Goal: Task Accomplishment & Management: Use online tool/utility

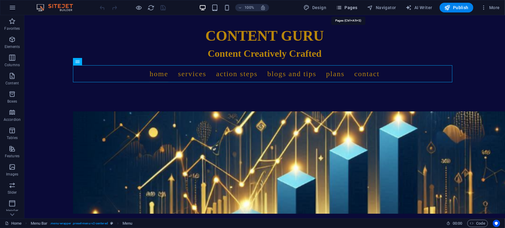
click at [350, 8] on span "Pages" at bounding box center [346, 8] width 21 height 6
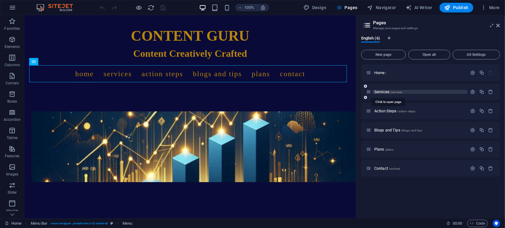
click at [379, 91] on span "Services /services" at bounding box center [388, 92] width 28 height 5
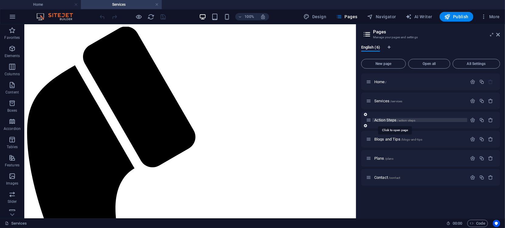
click at [384, 121] on span "Action Steps /action-steps" at bounding box center [394, 120] width 41 height 5
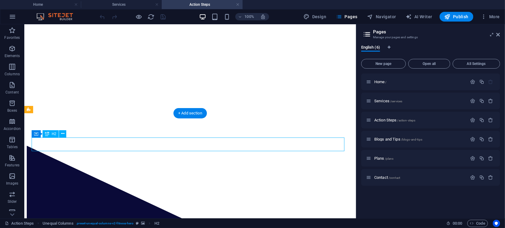
drag, startPoint x: 61, startPoint y: 144, endPoint x: 93, endPoint y: 170, distance: 41.1
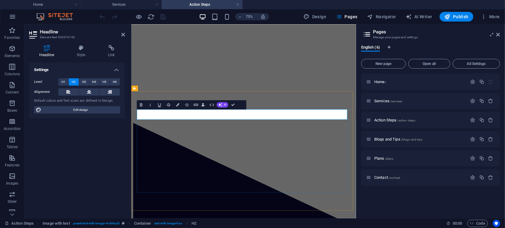
drag, startPoint x: 205, startPoint y: 143, endPoint x: 139, endPoint y: 144, distance: 66.2
click at [210, 27] on div at bounding box center [280, 27] width 294 height 0
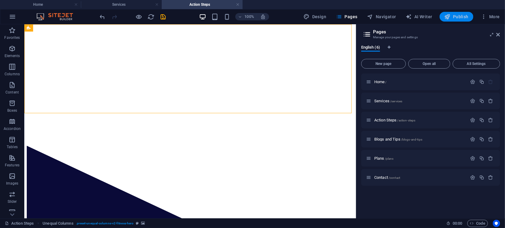
click at [456, 15] on span "Publish" at bounding box center [456, 17] width 24 height 6
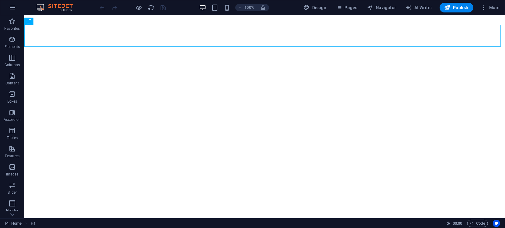
click at [366, 14] on div "100% Design Pages Navigator AI Writer Publish More" at bounding box center [252, 7] width 504 height 15
click at [351, 7] on span "Pages" at bounding box center [346, 8] width 21 height 6
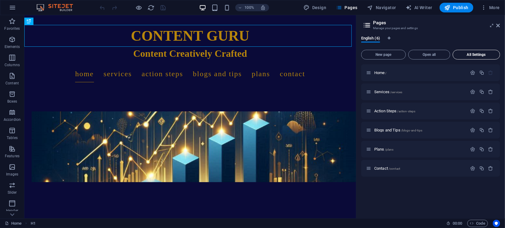
click at [471, 54] on span "All Settings" at bounding box center [476, 55] width 42 height 4
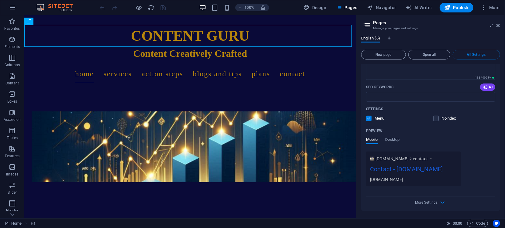
scroll to position [1349, 0]
click at [441, 203] on icon "button" at bounding box center [442, 202] width 7 height 7
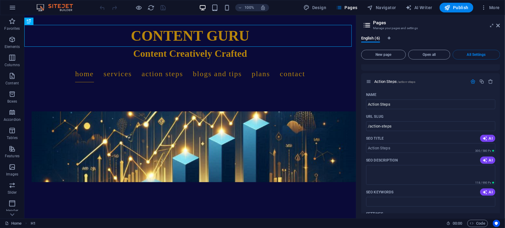
scroll to position [494, 0]
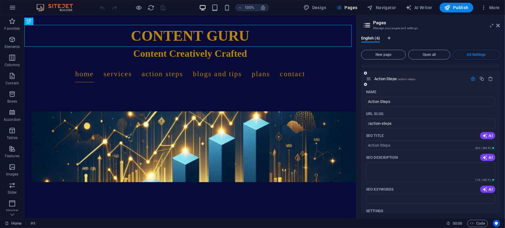
click at [471, 79] on icon "button" at bounding box center [472, 78] width 5 height 5
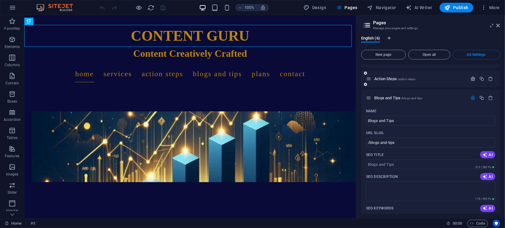
click at [472, 80] on icon "button" at bounding box center [472, 78] width 5 height 5
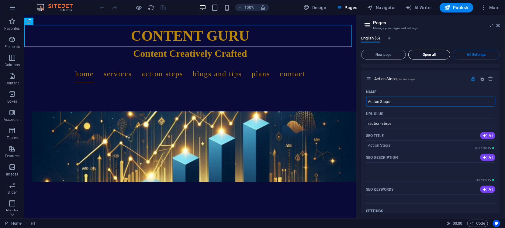
click at [437, 56] on span "Open all" at bounding box center [429, 55] width 36 height 4
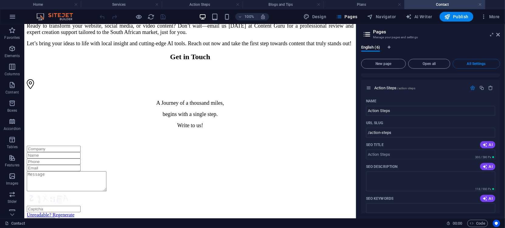
scroll to position [0, 0]
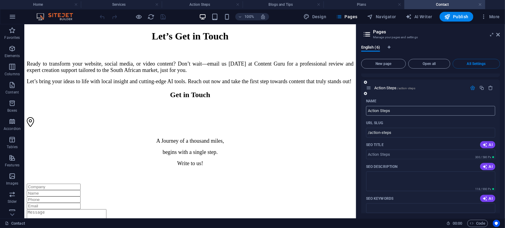
click at [471, 112] on input "Action Steps" at bounding box center [430, 111] width 129 height 10
click at [368, 35] on icon at bounding box center [366, 34] width 9 height 9
click at [470, 62] on span "All Settings" at bounding box center [476, 64] width 42 height 4
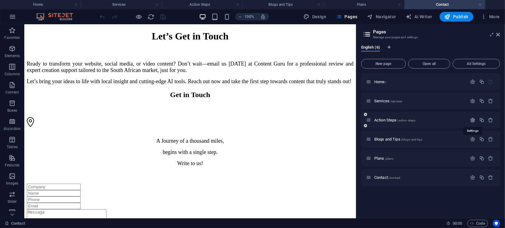
click at [473, 119] on icon "button" at bounding box center [472, 120] width 5 height 5
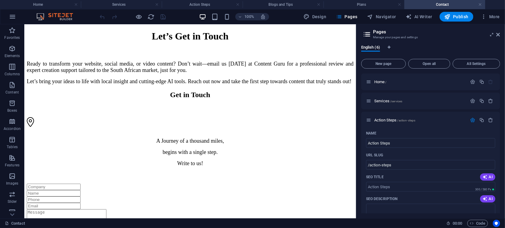
drag, startPoint x: 499, startPoint y: 123, endPoint x: 500, endPoint y: 132, distance: 9.6
click at [500, 132] on div "English (6) New page Open all All Settings Home / Services /services Action Ste…" at bounding box center [430, 129] width 149 height 178
drag, startPoint x: 500, startPoint y: 121, endPoint x: 502, endPoint y: 132, distance: 11.5
click at [502, 132] on div "English (6) New page Open all All Settings Home / Services /services Action Ste…" at bounding box center [430, 129] width 149 height 178
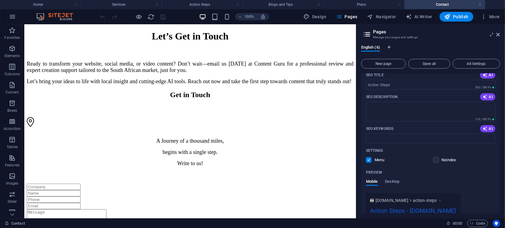
scroll to position [122, 0]
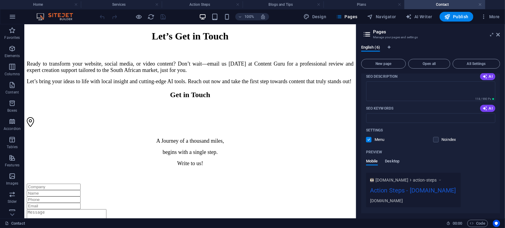
click at [391, 162] on span "Desktop" at bounding box center [392, 162] width 15 height 9
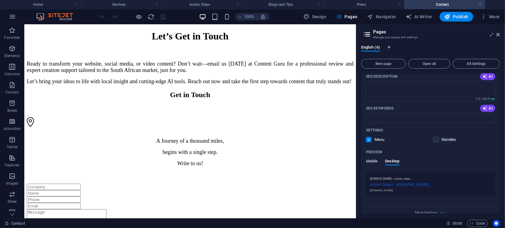
click at [371, 161] on span "Mobile" at bounding box center [372, 162] width 12 height 9
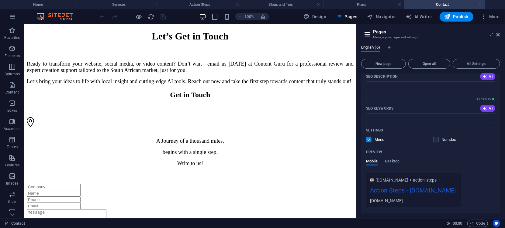
click at [368, 142] on label at bounding box center [368, 139] width 5 height 5
click at [0, 0] on input "checkbox" at bounding box center [0, 0] width 0 height 0
click at [368, 142] on label at bounding box center [368, 139] width 5 height 5
click at [0, 0] on input "checkbox" at bounding box center [0, 0] width 0 height 0
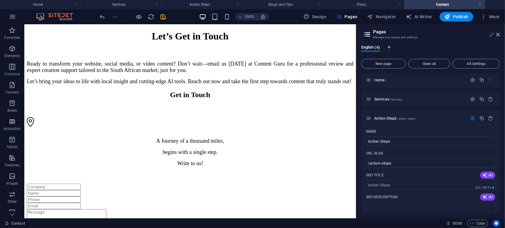
scroll to position [0, 0]
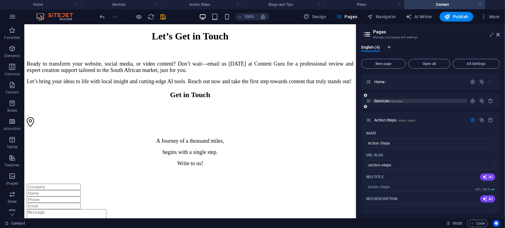
click at [386, 101] on span "Services /services" at bounding box center [388, 101] width 28 height 5
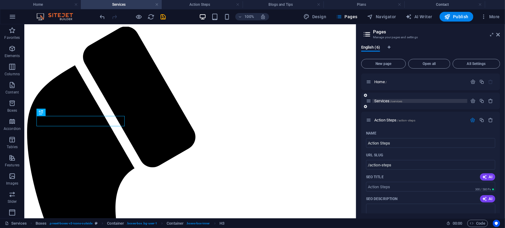
scroll to position [137, 0]
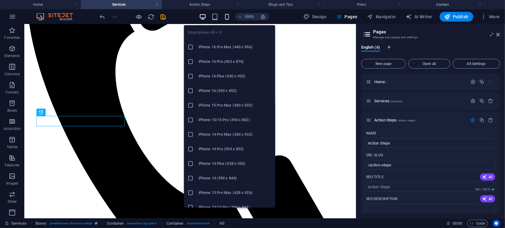
click at [226, 15] on icon "button" at bounding box center [226, 16] width 7 height 7
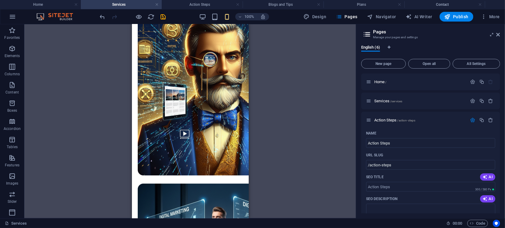
scroll to position [229, 0]
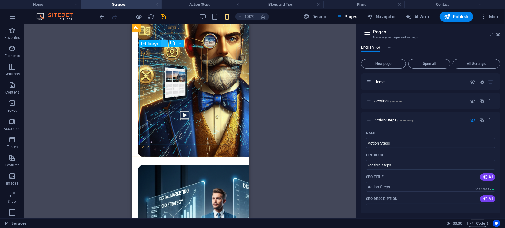
click at [166, 44] on icon at bounding box center [164, 43] width 3 height 6
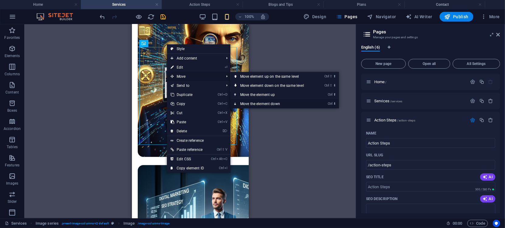
click at [258, 104] on link "Ctrl ⬇ Move the element down" at bounding box center [273, 103] width 86 height 9
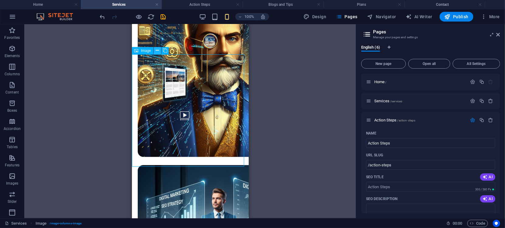
click at [157, 51] on icon at bounding box center [157, 50] width 3 height 6
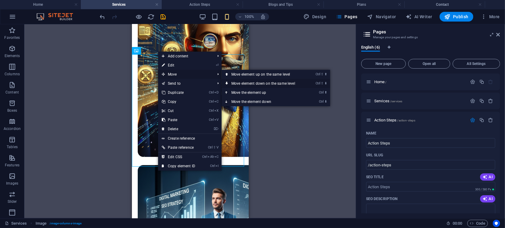
click at [254, 84] on link "Ctrl ⇧ ⬇ Move element down on the same level" at bounding box center [264, 83] width 86 height 9
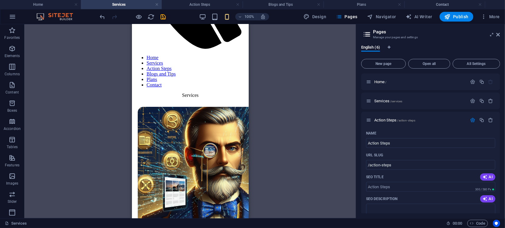
scroll to position [124, 0]
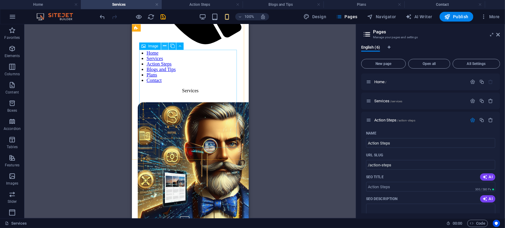
click at [164, 45] on icon at bounding box center [164, 46] width 3 height 6
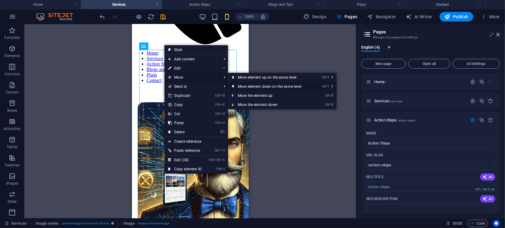
click at [248, 85] on link "Ctrl ⇧ ⬇ Move element down on the same level" at bounding box center [271, 86] width 86 height 9
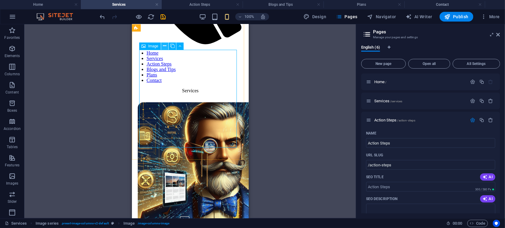
click at [167, 47] on button at bounding box center [164, 46] width 7 height 7
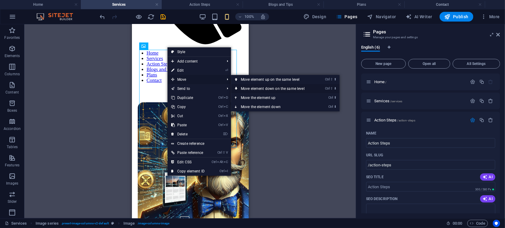
click at [246, 87] on link "Ctrl ⇧ ⬇ Move element down on the same level" at bounding box center [274, 88] width 86 height 9
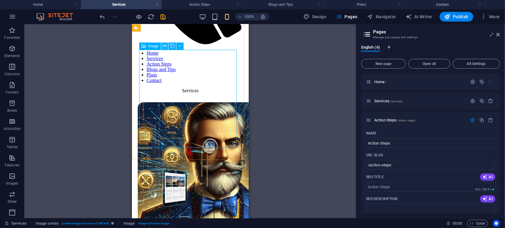
click at [166, 47] on icon at bounding box center [164, 46] width 3 height 6
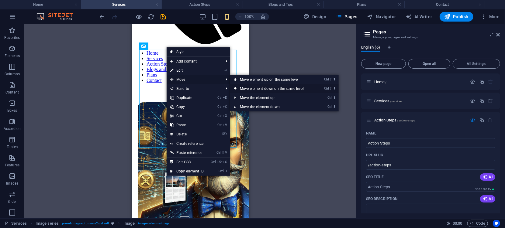
click at [262, 89] on link "Ctrl ⇧ ⬇ Move element down on the same level" at bounding box center [273, 88] width 86 height 9
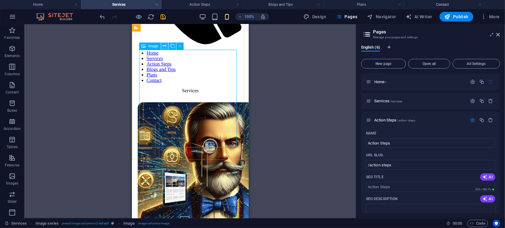
click at [163, 45] on icon at bounding box center [164, 46] width 3 height 6
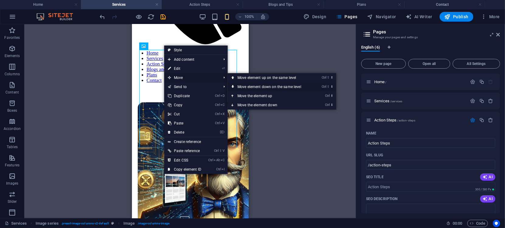
click at [244, 86] on link "Ctrl ⇧ ⬇ Move element down on the same level" at bounding box center [271, 86] width 86 height 9
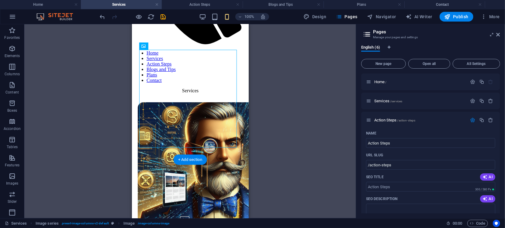
drag, startPoint x: 210, startPoint y: 76, endPoint x: 202, endPoint y: 93, distance: 18.5
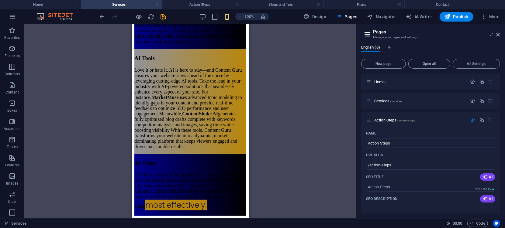
scroll to position [1400, 0]
drag, startPoint x: 246, startPoint y: 43, endPoint x: 387, endPoint y: 144, distance: 173.8
click at [156, 71] on icon at bounding box center [157, 69] width 3 height 6
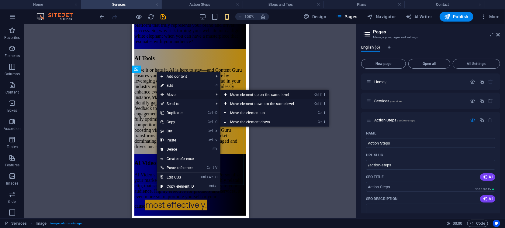
click at [247, 94] on link "Ctrl ⇧ ⬆ Move element up on the same level" at bounding box center [263, 94] width 86 height 9
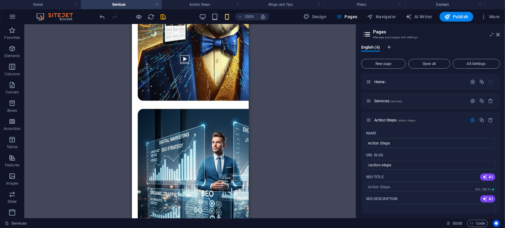
scroll to position [290, 0]
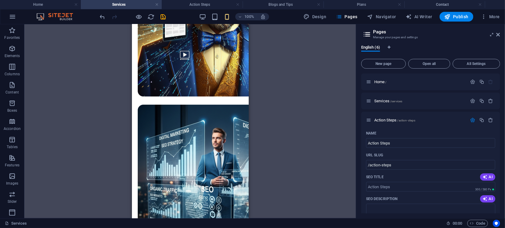
drag, startPoint x: 245, startPoint y: 48, endPoint x: 380, endPoint y: 79, distance: 138.7
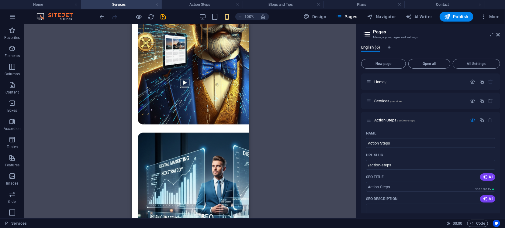
scroll to position [188, 0]
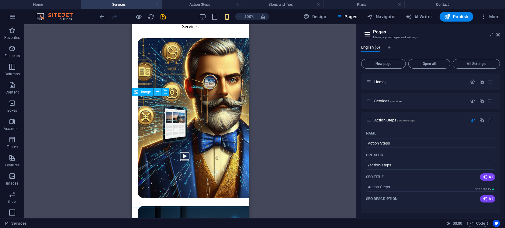
click at [156, 91] on icon at bounding box center [157, 92] width 3 height 6
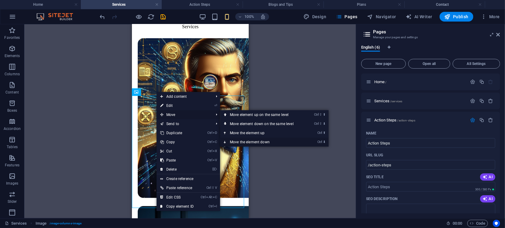
click at [251, 142] on link "Ctrl ⬇ Move the element down" at bounding box center [263, 142] width 86 height 9
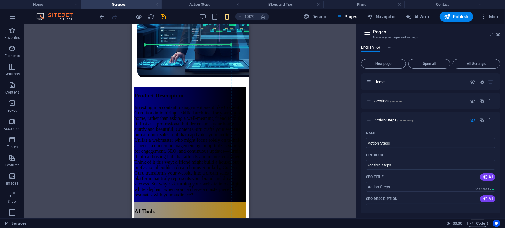
scroll to position [1176, 0]
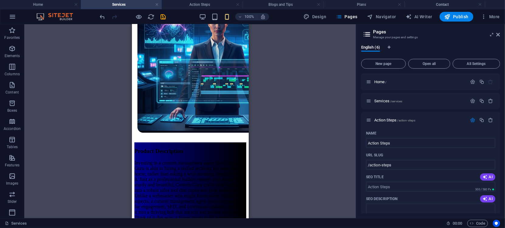
drag, startPoint x: 204, startPoint y: 149, endPoint x: 180, endPoint y: 87, distance: 65.6
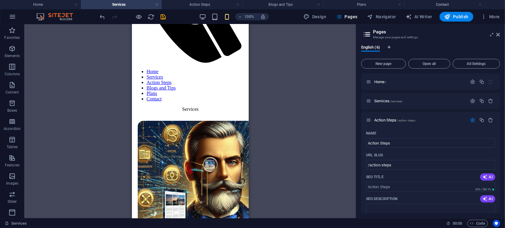
scroll to position [111, 0]
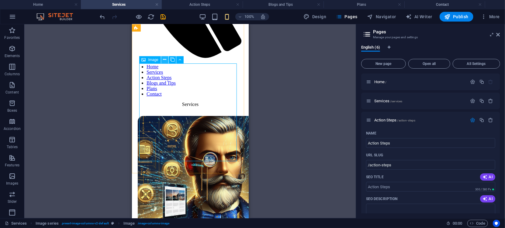
click at [165, 61] on icon at bounding box center [164, 60] width 3 height 6
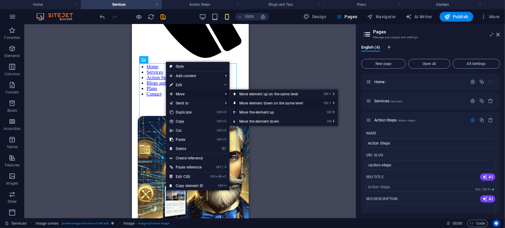
click at [256, 104] on link "Ctrl ⇧ ⬇ Move element down on the same level" at bounding box center [272, 103] width 86 height 9
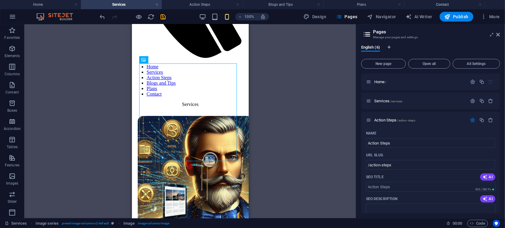
drag, startPoint x: 465, startPoint y: 15, endPoint x: 324, endPoint y: 76, distance: 153.0
click at [324, 76] on section "Favorites Elements Columns Content Boxes Accordion Tables Features Images Slide…" at bounding box center [178, 121] width 356 height 194
click at [485, 17] on icon "button" at bounding box center [483, 17] width 6 height 6
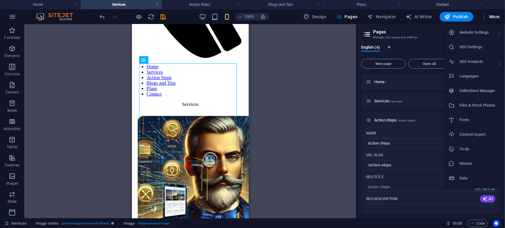
click at [339, 77] on div at bounding box center [252, 114] width 505 height 228
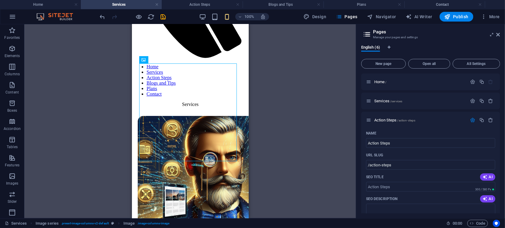
drag, startPoint x: 500, startPoint y: 75, endPoint x: 502, endPoint y: 97, distance: 22.6
click at [502, 97] on div "English (6) New page Open all All Settings Home / Services /services Action Ste…" at bounding box center [430, 129] width 149 height 178
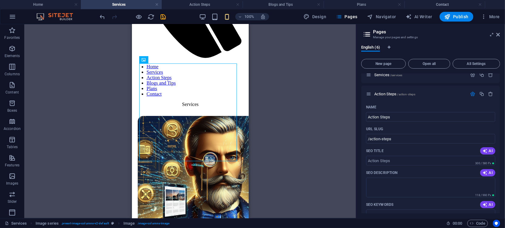
scroll to position [0, 0]
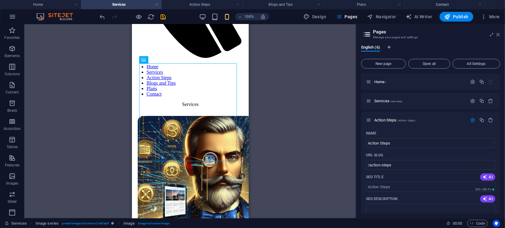
drag, startPoint x: 497, startPoint y: 33, endPoint x: 9, endPoint y: 69, distance: 489.8
click at [497, 33] on icon at bounding box center [498, 34] width 4 height 5
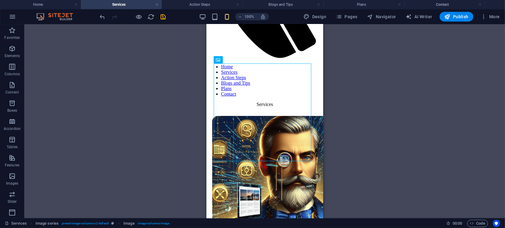
click at [95, 66] on div "Drag here to replace the existing content. Press “Ctrl” if you want to create a…" at bounding box center [264, 121] width 480 height 194
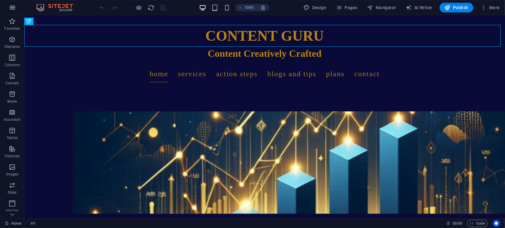
click at [15, 7] on icon "button" at bounding box center [12, 7] width 7 height 7
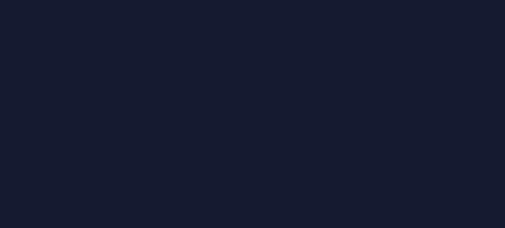
click at [503, 42] on div at bounding box center [252, 114] width 505 height 228
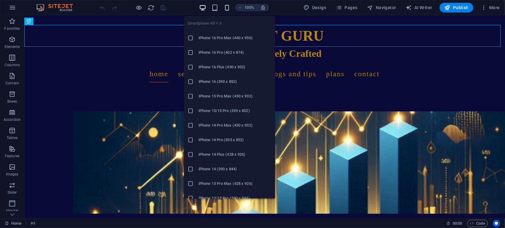
click at [226, 10] on icon "button" at bounding box center [226, 7] width 7 height 7
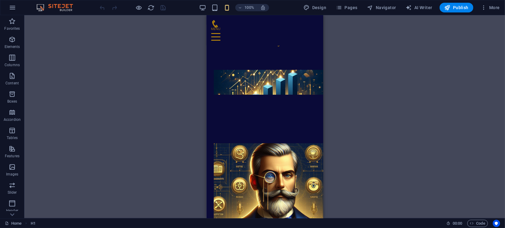
scroll to position [201, 0]
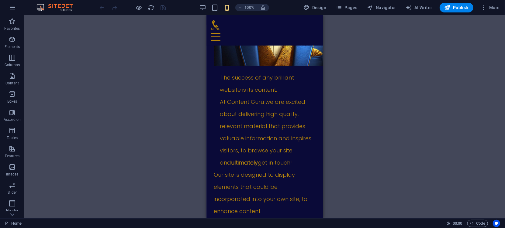
drag, startPoint x: 320, startPoint y: 27, endPoint x: 529, endPoint y: 56, distance: 210.9
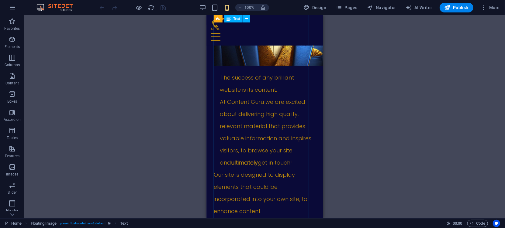
drag, startPoint x: 221, startPoint y: 87, endPoint x: 441, endPoint y: 107, distance: 220.5
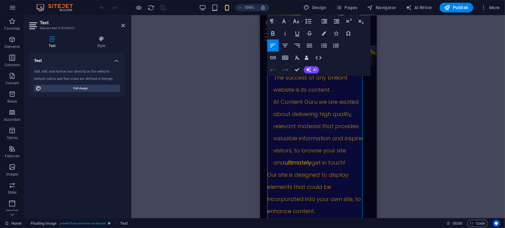
scroll to position [140, 0]
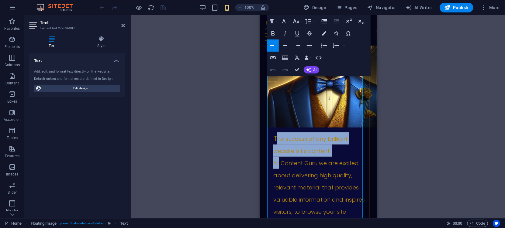
drag, startPoint x: 275, startPoint y: 103, endPoint x: 279, endPoint y: 122, distance: 19.2
click at [279, 122] on div "T he success of any brilliant website is its content. At Content Guru we are ex…" at bounding box center [320, 116] width 94 height 226
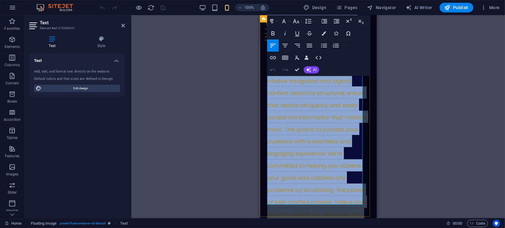
scroll to position [519, 0]
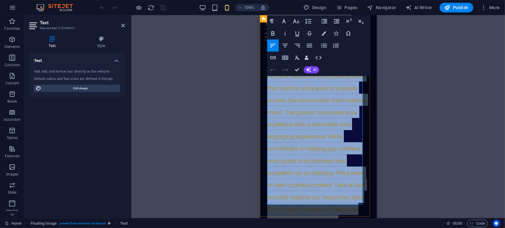
drag, startPoint x: 273, startPoint y: 107, endPoint x: 352, endPoint y: 205, distance: 126.1
click at [286, 45] on icon "button" at bounding box center [284, 46] width 5 height 4
click at [297, 47] on icon "button" at bounding box center [296, 45] width 7 height 7
click at [270, 46] on icon "button" at bounding box center [272, 45] width 7 height 7
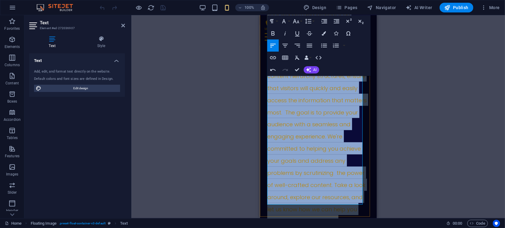
click at [318, 137] on span "Our site is designed to display elements that could be incorporated into your o…" at bounding box center [316, 39] width 99 height 372
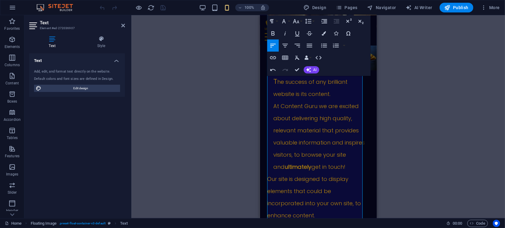
scroll to position [181, 0]
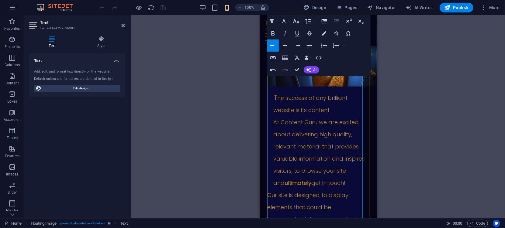
click at [273, 147] on span "he success of any brilliant website is its content. At Content Guru we are exci…" at bounding box center [318, 140] width 91 height 93
click at [269, 146] on div "T he success of any brilliant website is its content. At Content Guru we are ex…" at bounding box center [317, 75] width 100 height 226
drag, startPoint x: 272, startPoint y: 149, endPoint x: 266, endPoint y: 148, distance: 6.0
click at [266, 148] on div "T he success of any brilliant website is its content. At Content Guru we are ex…" at bounding box center [316, 227] width 115 height 701
drag, startPoint x: 272, startPoint y: 148, endPoint x: 268, endPoint y: 147, distance: 4.0
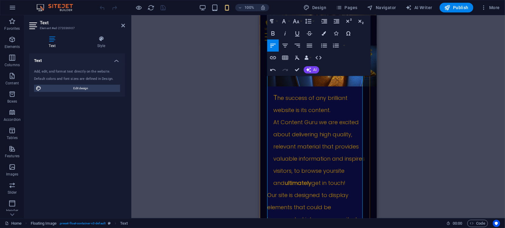
click at [268, 147] on div "T he success of any brilliant website is its content. At Content Guru we are ex…" at bounding box center [317, 75] width 100 height 226
drag, startPoint x: 358, startPoint y: 149, endPoint x: 276, endPoint y: 28, distance: 146.4
click at [285, 45] on icon "button" at bounding box center [284, 46] width 5 height 4
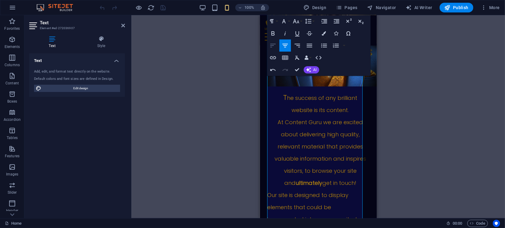
click at [275, 47] on icon "button" at bounding box center [272, 45] width 7 height 7
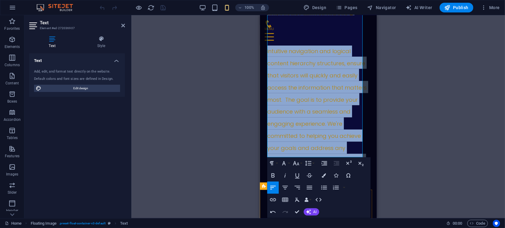
scroll to position [566, 0]
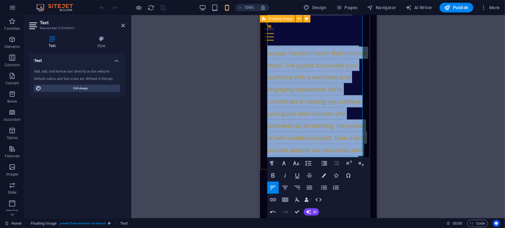
drag, startPoint x: 267, startPoint y: 161, endPoint x: 605, endPoint y: 173, distance: 338.0
click at [285, 186] on icon "button" at bounding box center [284, 188] width 5 height 4
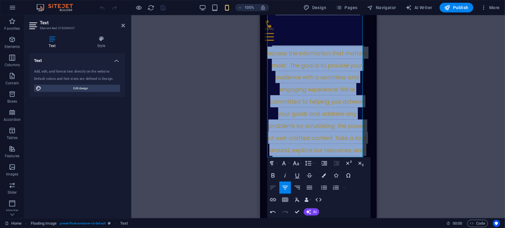
click at [271, 188] on icon "button" at bounding box center [272, 187] width 7 height 7
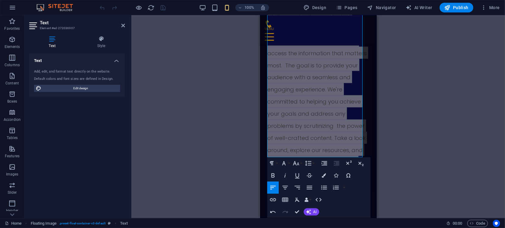
click at [402, 92] on div "Drag here to replace the existing content. Press “Ctrl” if you want to create a…" at bounding box center [317, 116] width 373 height 203
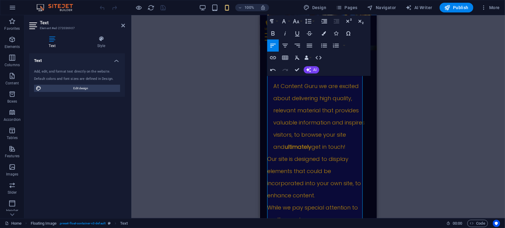
scroll to position [189, 0]
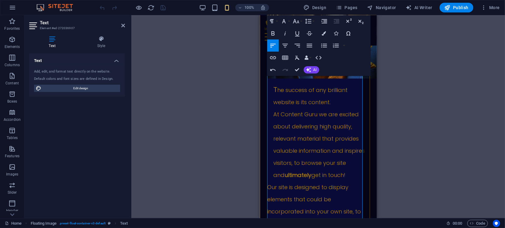
drag, startPoint x: 282, startPoint y: 202, endPoint x: 295, endPoint y: 201, distance: 13.2
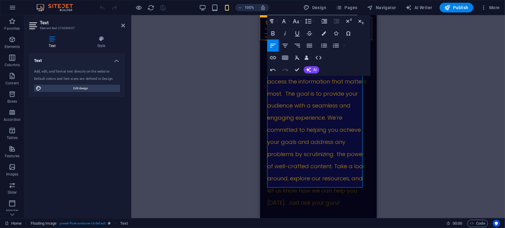
scroll to position [535, 0]
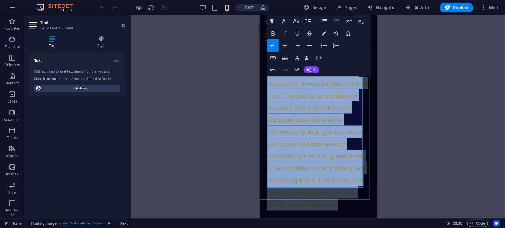
drag, startPoint x: 268, startPoint y: 153, endPoint x: 353, endPoint y: 182, distance: 90.1
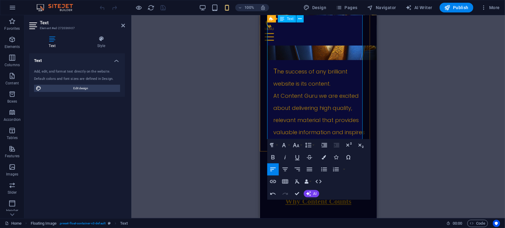
scroll to position [210, 0]
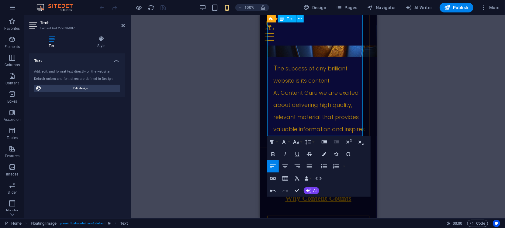
click at [358, 118] on span "he success of any brilliant website is its content. At Content Guru we are exci…" at bounding box center [318, 110] width 91 height 93
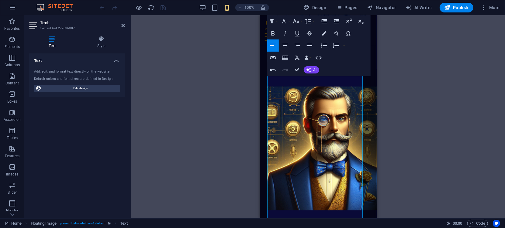
scroll to position [26, 0]
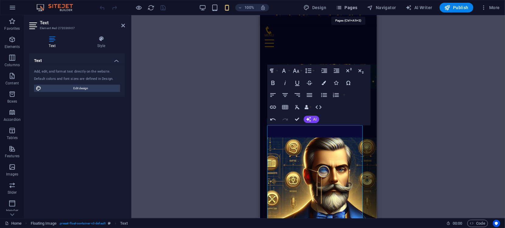
click at [354, 7] on span "Pages" at bounding box center [346, 8] width 21 height 6
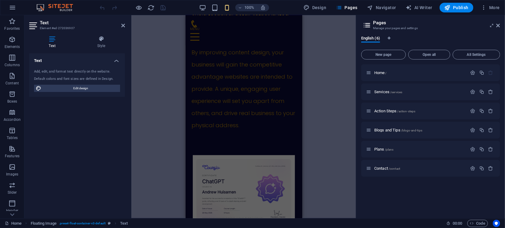
scroll to position [2514, 0]
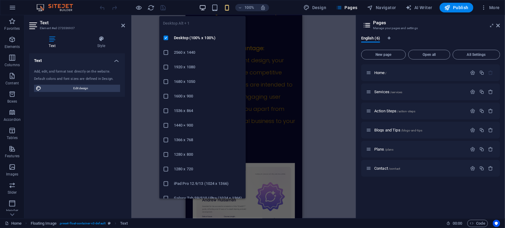
click at [204, 7] on icon "button" at bounding box center [202, 7] width 7 height 7
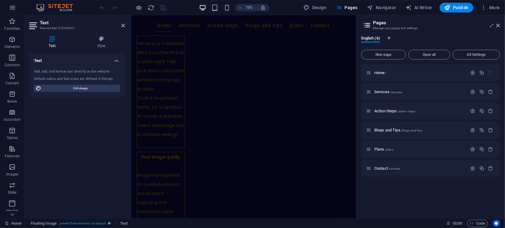
scroll to position [1248, 0]
click at [156, 122] on icon at bounding box center [156, 122] width 2 height 5
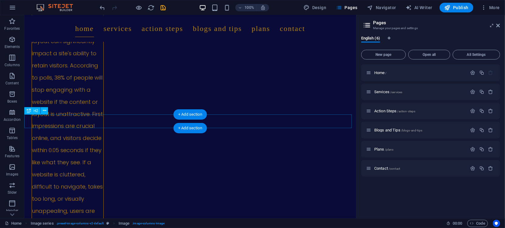
scroll to position [1233, 0]
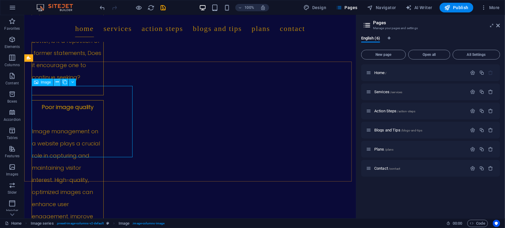
click at [56, 81] on icon at bounding box center [57, 82] width 3 height 6
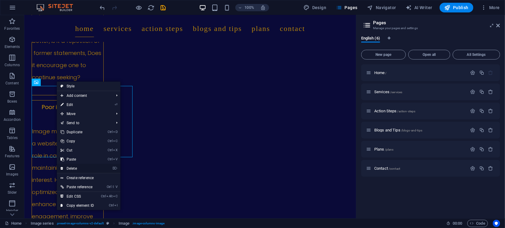
click at [72, 168] on link "⌦ Delete" at bounding box center [77, 168] width 41 height 9
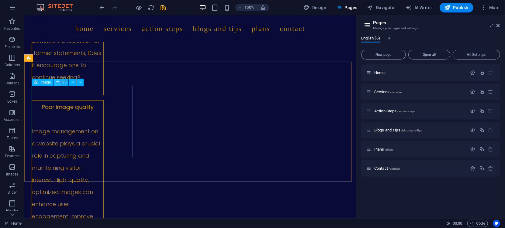
click at [58, 84] on icon at bounding box center [57, 82] width 3 height 6
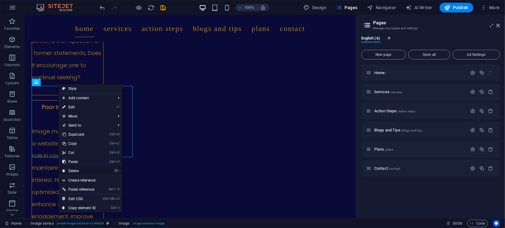
click at [75, 170] on link "⌦ Delete" at bounding box center [79, 170] width 41 height 9
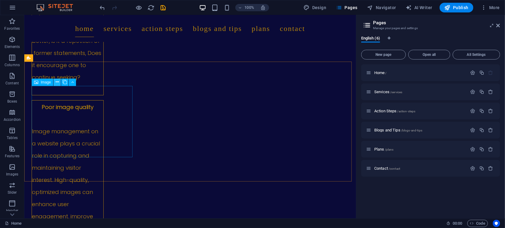
click at [56, 83] on icon at bounding box center [57, 82] width 3 height 6
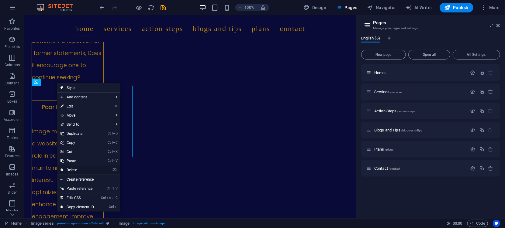
click at [71, 169] on link "⌦ Delete" at bounding box center [77, 170] width 41 height 9
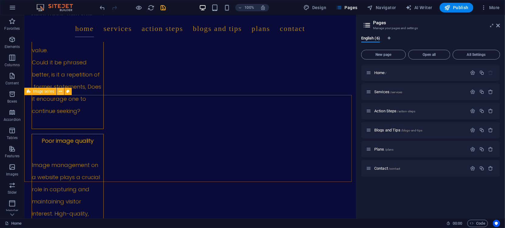
click at [62, 92] on icon at bounding box center [60, 91] width 3 height 6
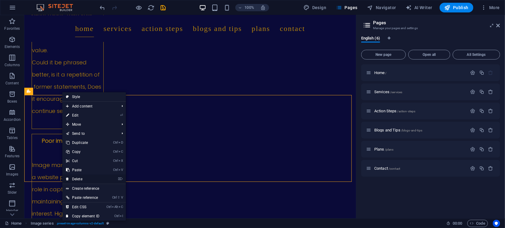
click at [79, 179] on link "⌦ Delete" at bounding box center [82, 179] width 41 height 9
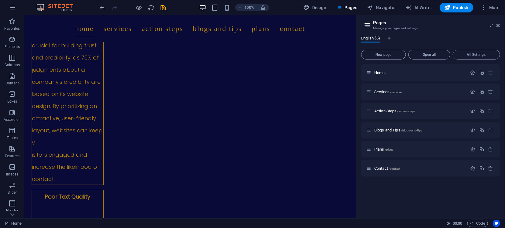
scroll to position [747, 0]
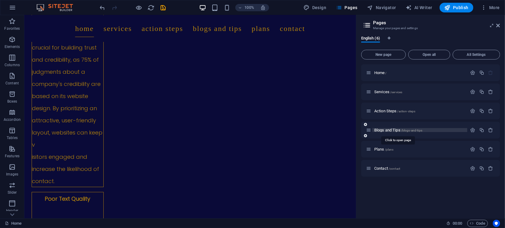
click at [391, 131] on span "Blogs and Tips /blogs-and-tips" at bounding box center [398, 130] width 48 height 5
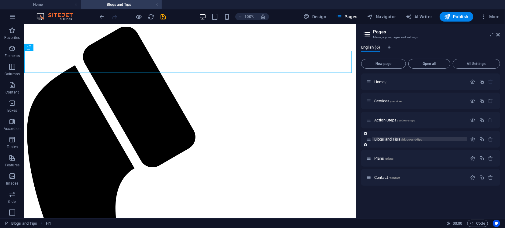
scroll to position [0, 0]
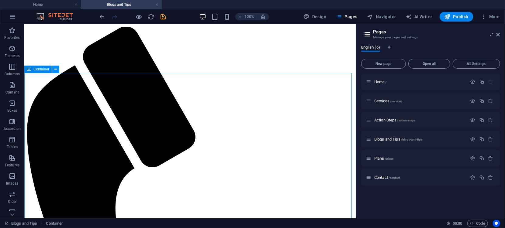
click at [55, 67] on icon at bounding box center [55, 69] width 3 height 6
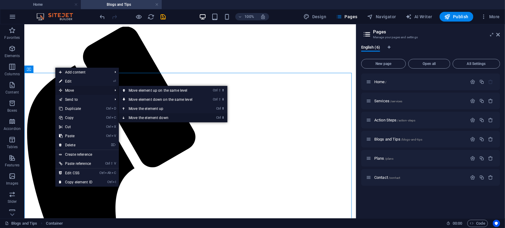
click at [146, 117] on link "Ctrl ⬇ Move the element down" at bounding box center [162, 117] width 86 height 9
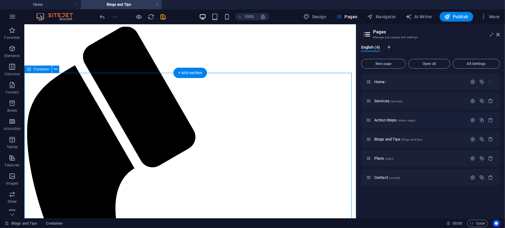
drag, startPoint x: 112, startPoint y: 74, endPoint x: 112, endPoint y: 82, distance: 8.8
drag, startPoint x: 107, startPoint y: 73, endPoint x: 110, endPoint y: 87, distance: 14.6
click at [57, 69] on icon at bounding box center [55, 69] width 3 height 6
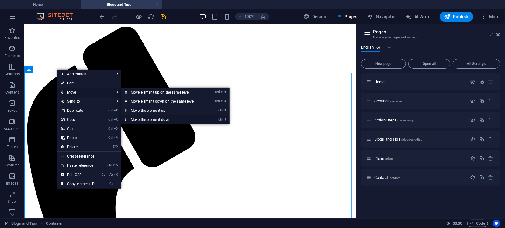
click at [157, 119] on link "Ctrl ⬇ Move the element down" at bounding box center [164, 119] width 86 height 9
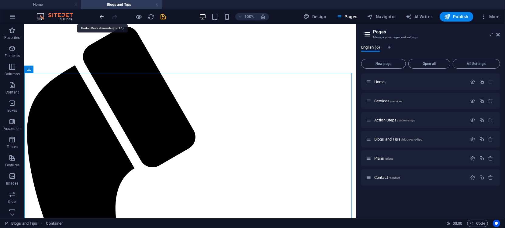
click at [102, 17] on icon "undo" at bounding box center [102, 16] width 7 height 7
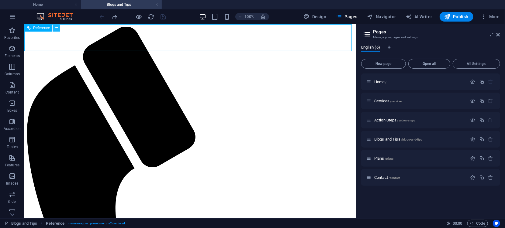
click at [56, 27] on icon at bounding box center [56, 28] width 3 height 6
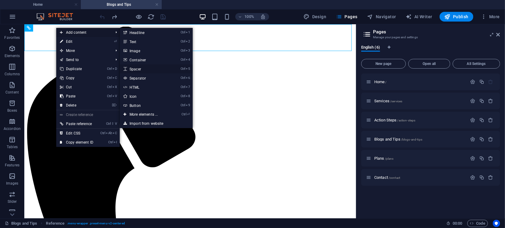
click at [138, 68] on link "Ctrl 5 Spacer" at bounding box center [145, 68] width 50 height 9
select select "px"
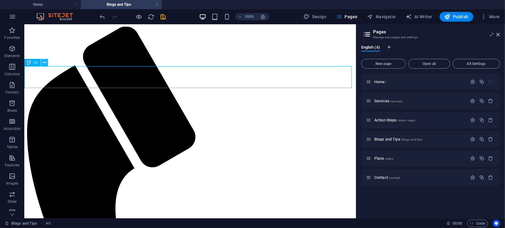
click at [45, 63] on icon at bounding box center [44, 63] width 3 height 6
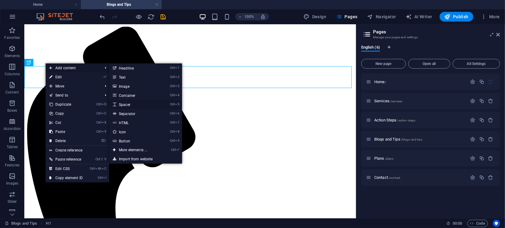
click at [125, 106] on link "Ctrl 5 Spacer" at bounding box center [134, 104] width 50 height 9
select select "px"
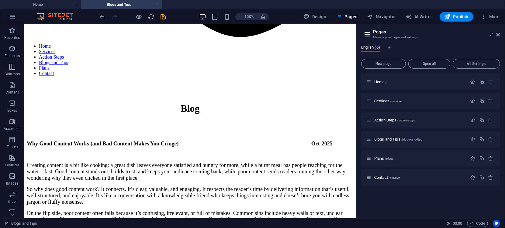
scroll to position [418, 0]
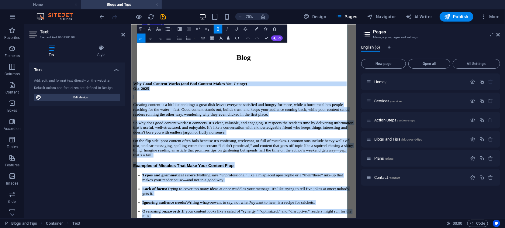
scroll to position [455, 0]
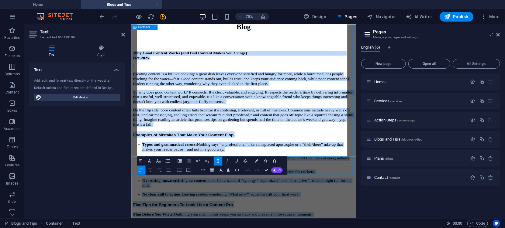
drag, startPoint x: 139, startPoint y: 135, endPoint x: 415, endPoint y: 204, distance: 284.1
click at [415, 204] on div "Why Good Content Works (and Bad Content Makes You Cringe) Oct-2025 Creating con…" at bounding box center [280, 216] width 294 height 312
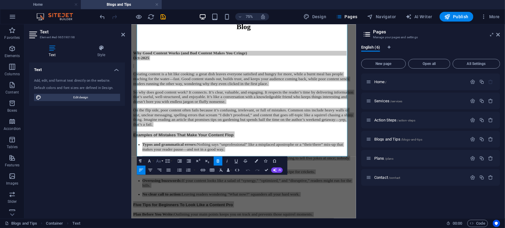
click at [159, 161] on icon "button" at bounding box center [158, 160] width 5 height 5
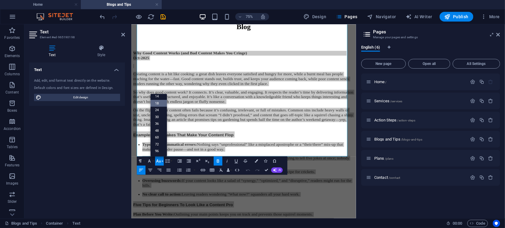
scroll to position [49, 0]
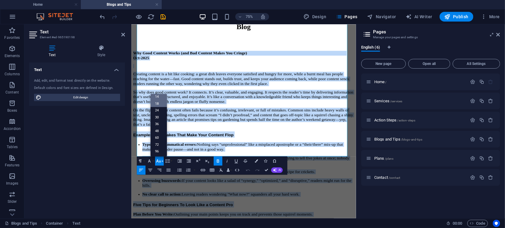
click at [160, 97] on link "14" at bounding box center [158, 96] width 16 height 7
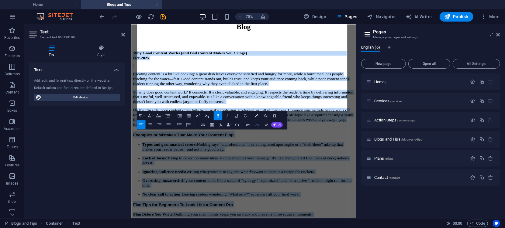
scroll to position [365, 0]
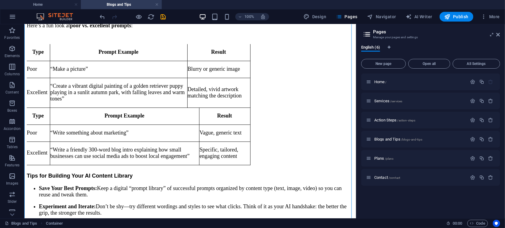
scroll to position [920, 0]
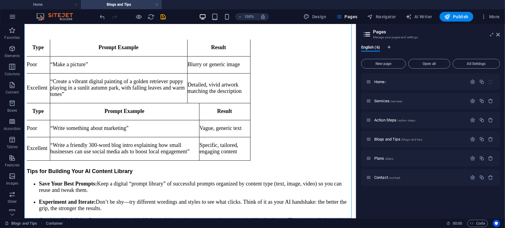
drag, startPoint x: 354, startPoint y: 101, endPoint x: 381, endPoint y: 234, distance: 135.0
click at [324, 189] on div "How AI Tools Can Turn Your Content From “Meh” to Marvelous Oct - 2025 If you’ve…" at bounding box center [189, 90] width 327 height 429
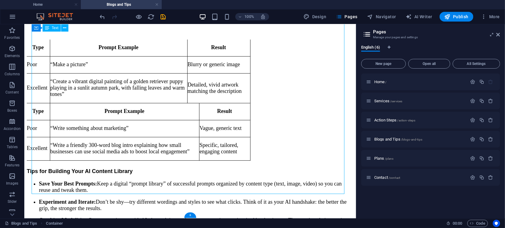
click at [324, 189] on div "How AI Tools Can Turn Your Content From “Meh” to Marvelous Oct - 2025 If you’ve…" at bounding box center [189, 90] width 327 height 429
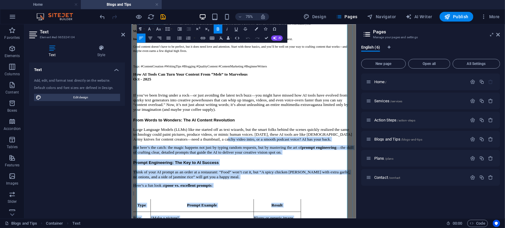
scroll to position [662, 0]
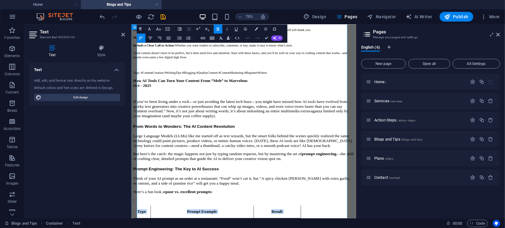
drag, startPoint x: 376, startPoint y: 167, endPoint x: 131, endPoint y: 154, distance: 245.5
drag, startPoint x: 140, startPoint y: 180, endPoint x: 138, endPoint y: 143, distance: 37.4
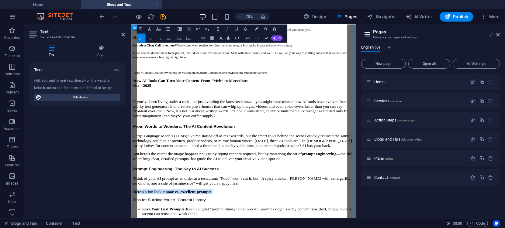
drag, startPoint x: 242, startPoint y: 132, endPoint x: 132, endPoint y: 132, distance: 110.0
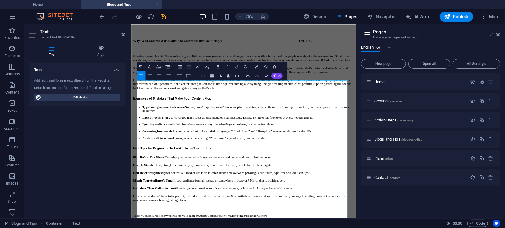
scroll to position [411, 0]
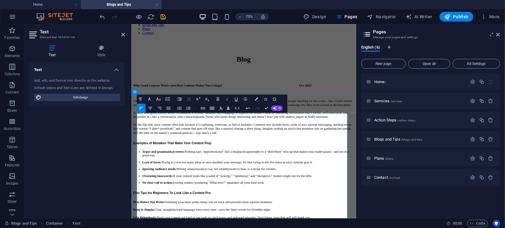
drag, startPoint x: 351, startPoint y: 119, endPoint x: 139, endPoint y: 150, distance: 214.3
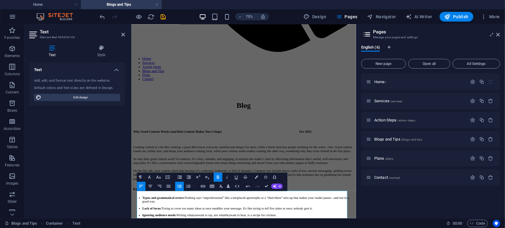
scroll to position [373, 0]
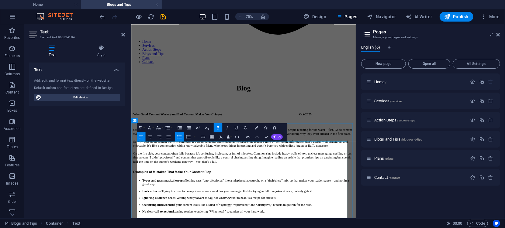
drag, startPoint x: 187, startPoint y: 252, endPoint x: 150, endPoint y: 200, distance: 64.2
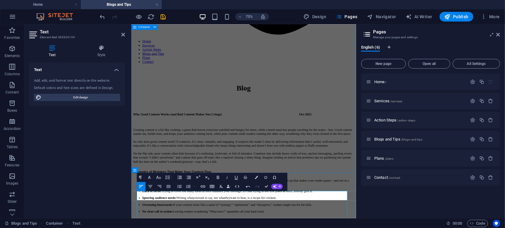
scroll to position [307, 0]
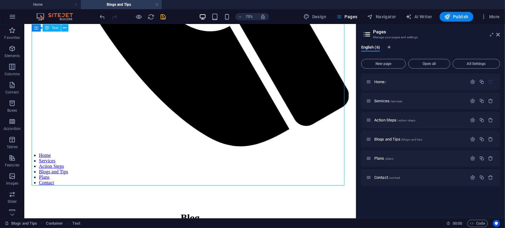
scroll to position [371, 0]
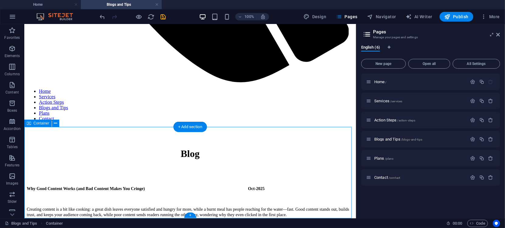
drag, startPoint x: 171, startPoint y: 177, endPoint x: 211, endPoint y: 182, distance: 39.9
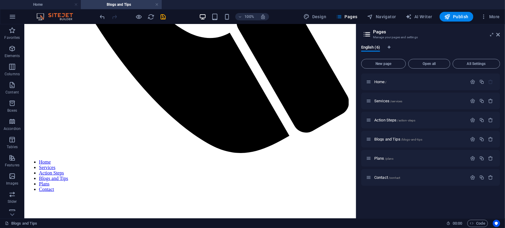
scroll to position [318, 0]
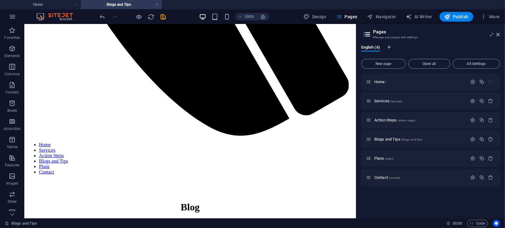
drag, startPoint x: 353, startPoint y: 63, endPoint x: 394, endPoint y: 180, distance: 124.2
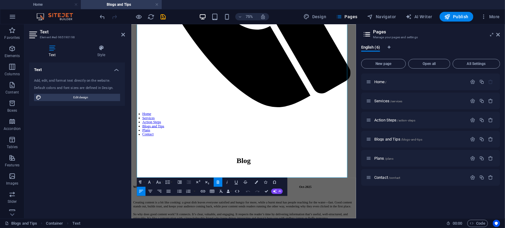
scroll to position [272, 0]
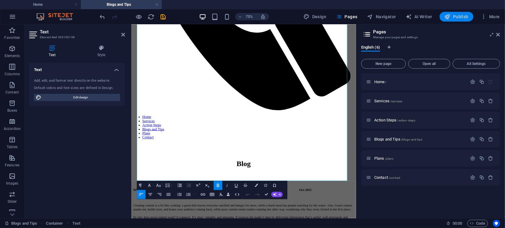
click at [453, 16] on span "Publish" at bounding box center [456, 17] width 24 height 6
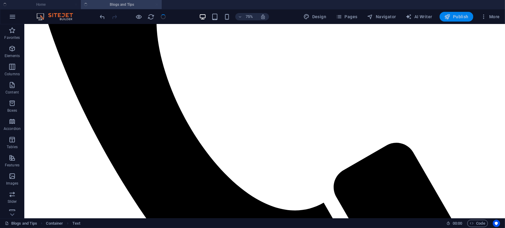
scroll to position [235, 0]
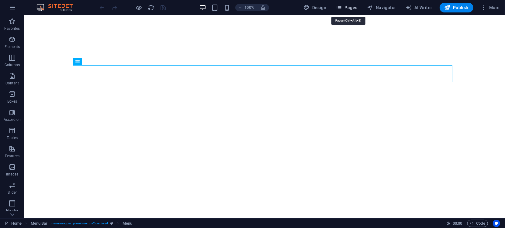
click at [357, 9] on span "Pages" at bounding box center [346, 8] width 21 height 6
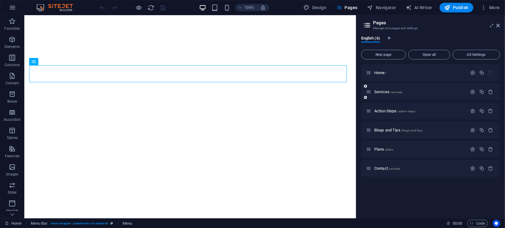
click at [383, 94] on div "Services /services" at bounding box center [416, 91] width 101 height 7
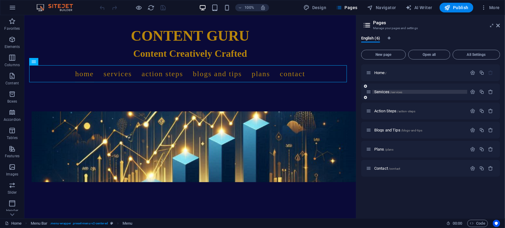
click at [384, 91] on span "Services /services" at bounding box center [388, 92] width 28 height 5
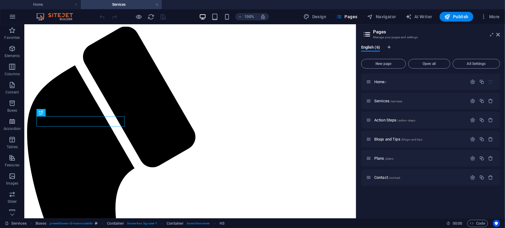
scroll to position [136, 0]
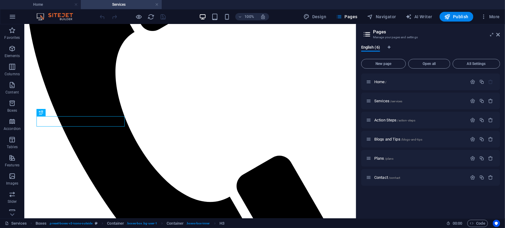
click at [498, 32] on h2 "Pages" at bounding box center [436, 31] width 127 height 5
drag, startPoint x: 499, startPoint y: 33, endPoint x: 420, endPoint y: 17, distance: 80.6
click at [499, 33] on icon at bounding box center [498, 34] width 4 height 5
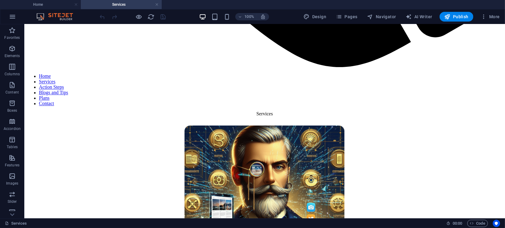
scroll to position [567, 0]
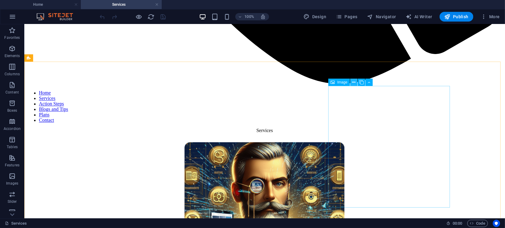
click at [354, 81] on icon at bounding box center [353, 82] width 3 height 6
click at [355, 83] on button at bounding box center [353, 82] width 7 height 7
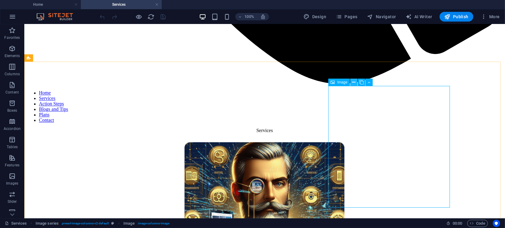
click at [354, 79] on icon at bounding box center [353, 82] width 3 height 6
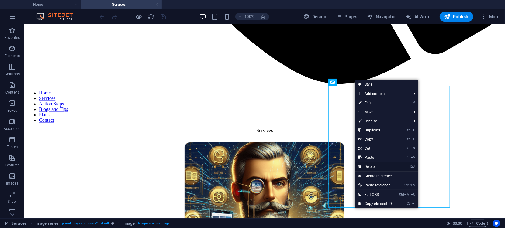
click at [369, 167] on link "⌦ Delete" at bounding box center [375, 166] width 41 height 9
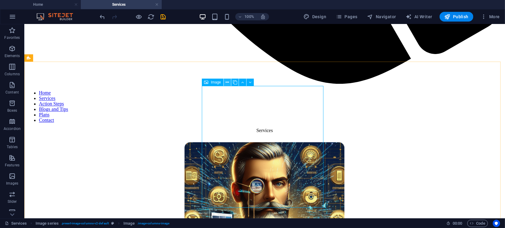
click at [227, 81] on icon at bounding box center [226, 82] width 3 height 6
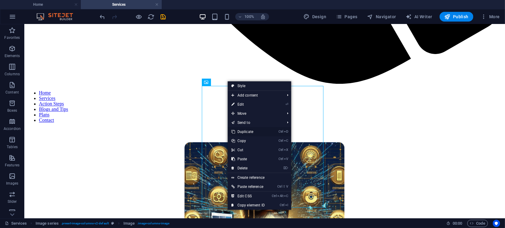
click at [249, 131] on link "Ctrl D Duplicate" at bounding box center [248, 131] width 41 height 9
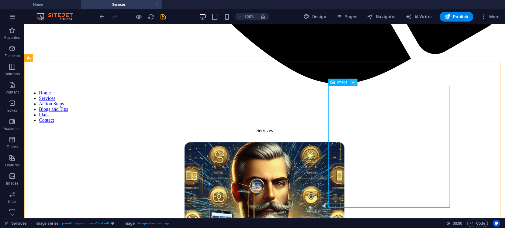
click at [355, 81] on icon at bounding box center [353, 82] width 3 height 6
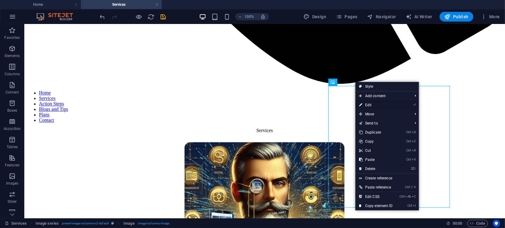
click at [370, 105] on link "⏎ Edit" at bounding box center [375, 105] width 41 height 9
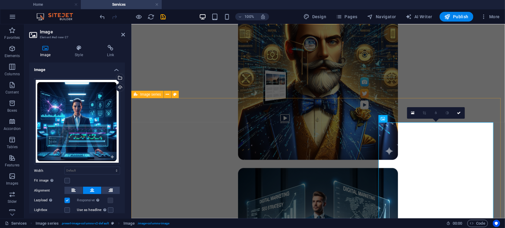
scroll to position [561, 0]
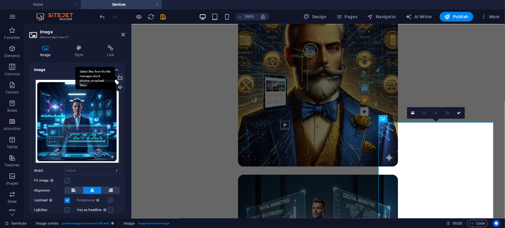
click at [118, 74] on div "Select files from the file manager, stock photos, or upload file(s)" at bounding box center [119, 78] width 9 height 9
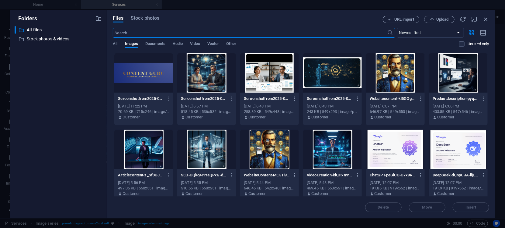
scroll to position [536, 0]
drag, startPoint x: 490, startPoint y: 70, endPoint x: 494, endPoint y: 80, distance: 10.5
click at [494, 80] on div "Files Stock photos URL import Upload ​ Newest first Oldest first Name (A-Z) Nam…" at bounding box center [301, 114] width 388 height 209
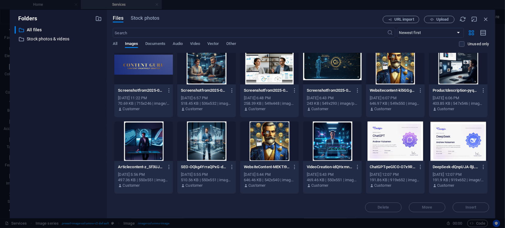
scroll to position [0, 0]
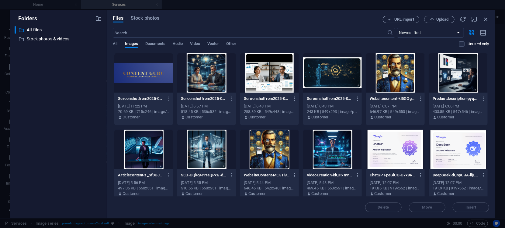
drag, startPoint x: 489, startPoint y: 73, endPoint x: 497, endPoint y: 97, distance: 25.8
click at [497, 97] on div "Folders ​ All files All files ​ Stock photos & videos Stock photos & videos Fil…" at bounding box center [252, 114] width 505 height 228
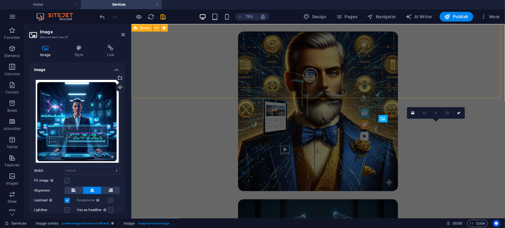
scroll to position [561, 0]
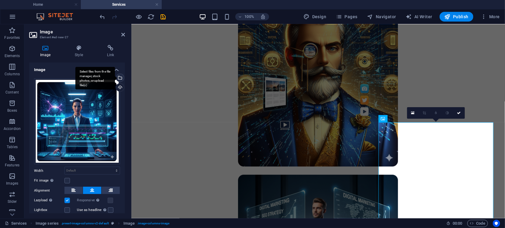
click at [120, 78] on div "Select files from the file manager, stock photos, or upload file(s)" at bounding box center [119, 78] width 9 height 9
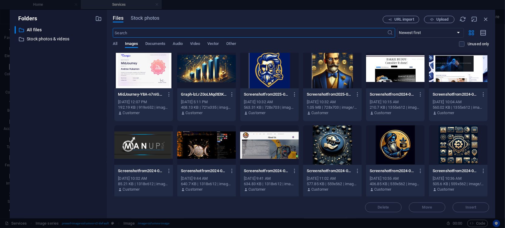
scroll to position [165, 0]
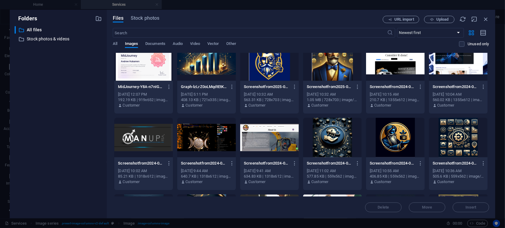
drag, startPoint x: 489, startPoint y: 134, endPoint x: 493, endPoint y: 153, distance: 19.8
click at [494, 155] on div "Files Stock photos URL import Upload ​ Newest first Oldest first Name (A-Z) Nam…" at bounding box center [301, 114] width 388 height 209
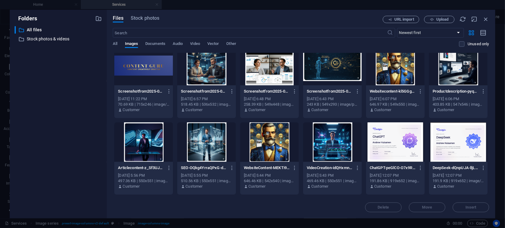
scroll to position [0, 0]
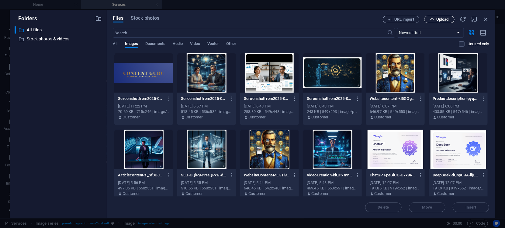
click at [437, 20] on span "Upload" at bounding box center [442, 20] width 12 height 4
